Goal: Task Accomplishment & Management: Manage account settings

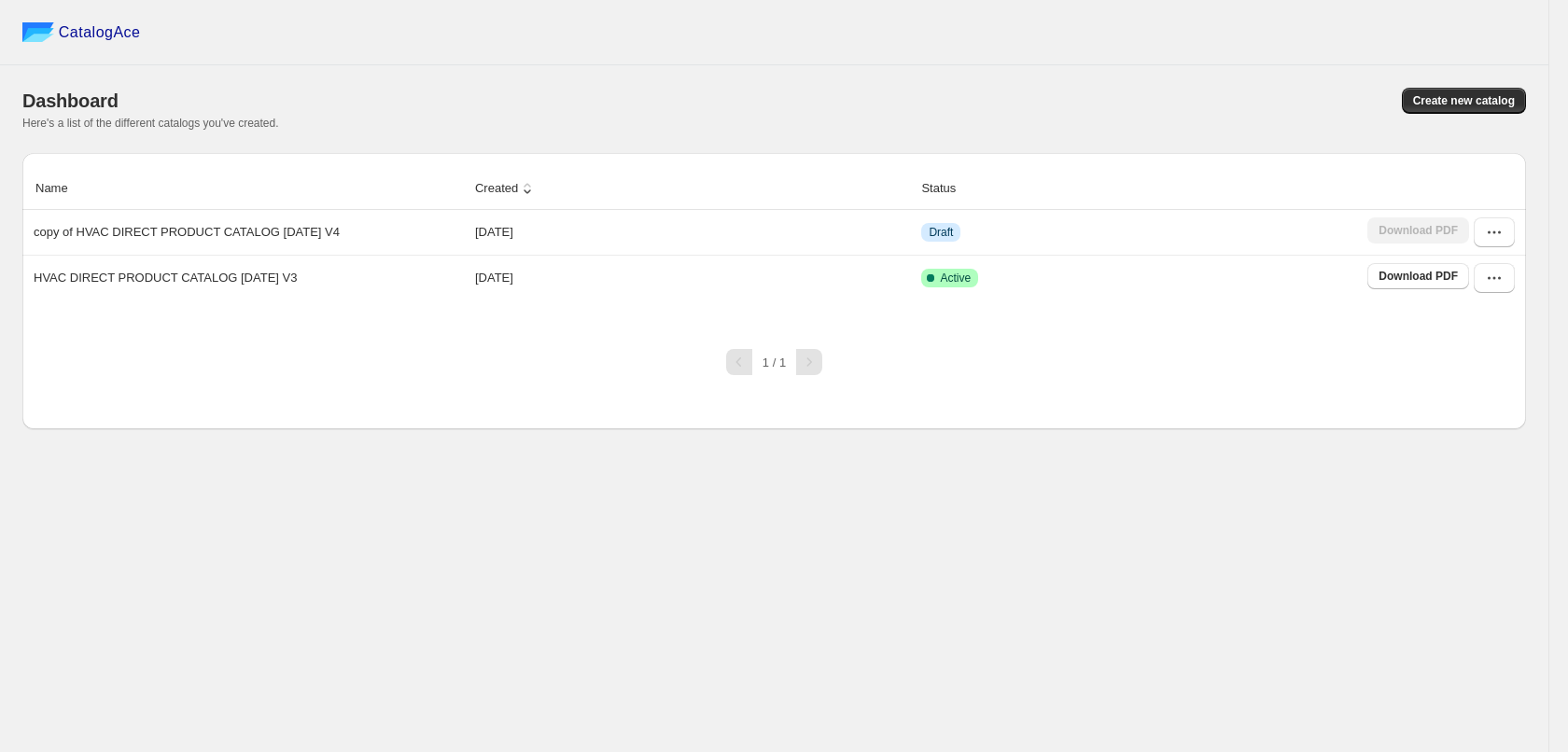
click at [508, 549] on div "CatalogAce Dashboard Create new catalog Here's a list of the different catalogs…" at bounding box center [774, 376] width 1548 height 752
drag, startPoint x: 1375, startPoint y: 728, endPoint x: 1365, endPoint y: 714, distance: 17.2
click at [1373, 728] on div "CatalogAce Dashboard Create new catalog Here's a list of the different catalogs…" at bounding box center [774, 376] width 1548 height 752
click at [1354, 699] on div "CatalogAce Dashboard Create new catalog Here's a list of the different catalogs…" at bounding box center [774, 376] width 1548 height 752
click at [1054, 530] on div "CatalogAce Dashboard Create new catalog Here's a list of the different catalogs…" at bounding box center [774, 376] width 1548 height 752
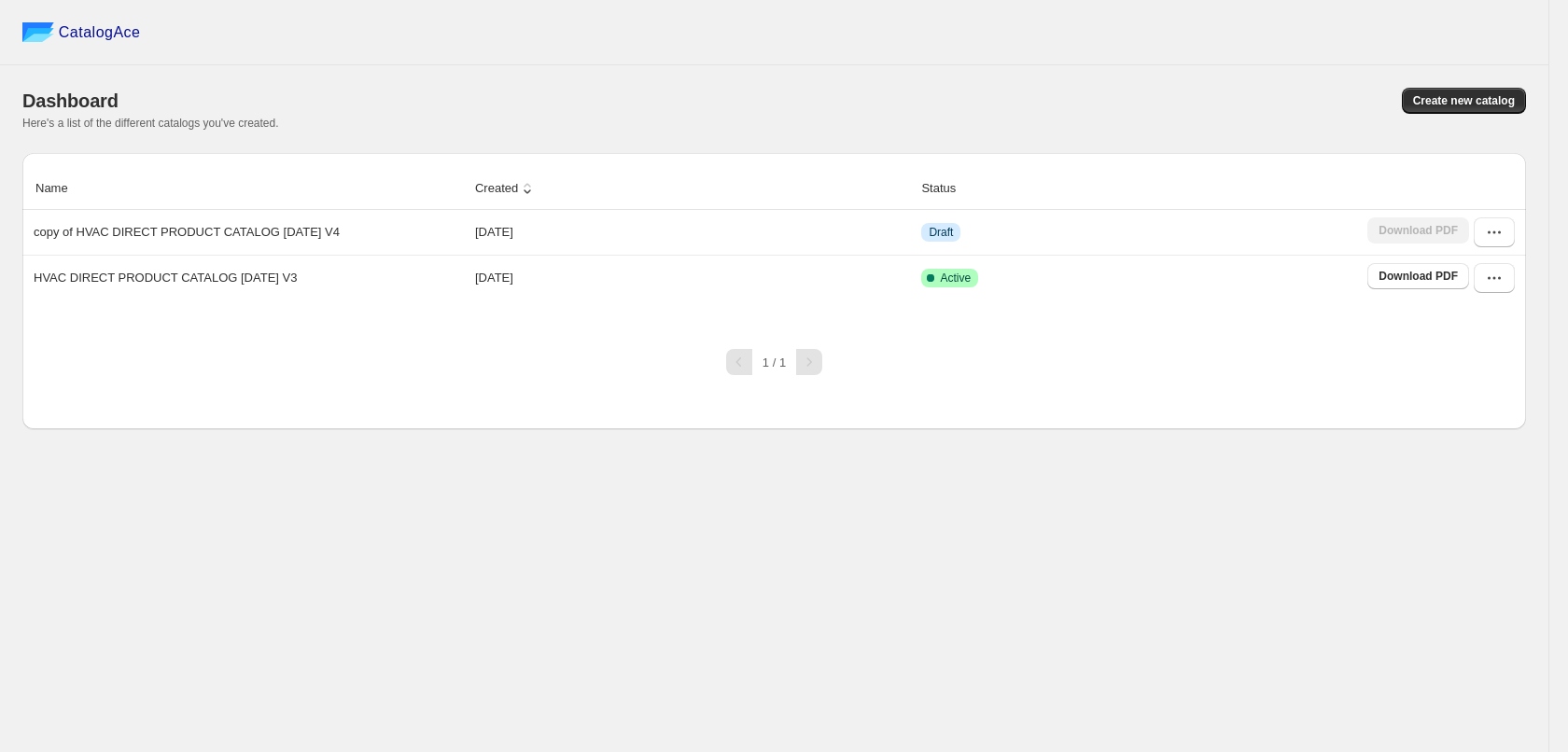
click at [1355, 609] on div "CatalogAce Dashboard Create new catalog Here's a list of the different catalogs…" at bounding box center [774, 376] width 1548 height 752
click at [1506, 227] on button "button" at bounding box center [1494, 232] width 41 height 30
click at [1480, 370] on span "Edit" at bounding box center [1490, 369] width 96 height 19
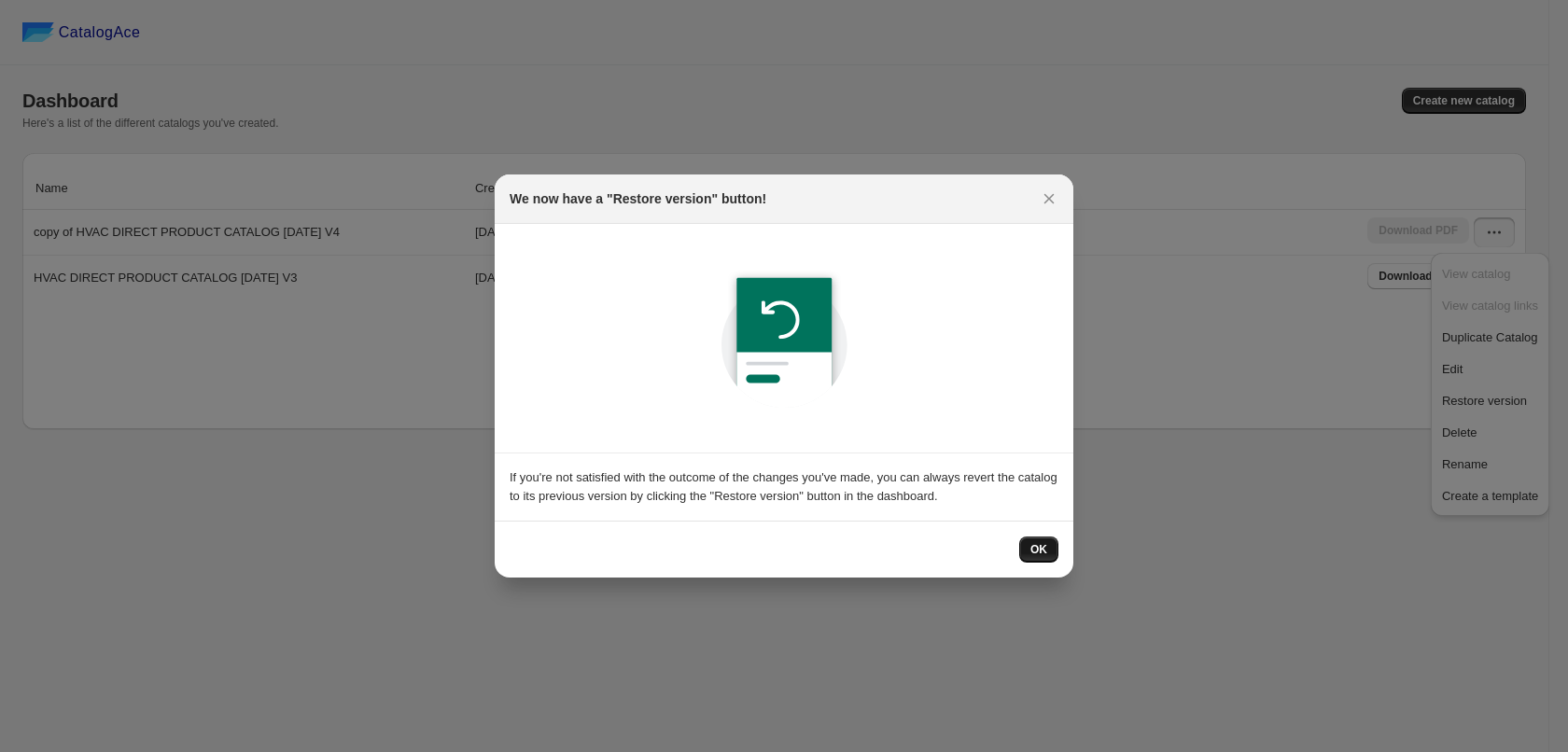
click at [1023, 552] on button "OK" at bounding box center [1038, 550] width 39 height 26
